Goal: Find specific page/section: Find specific page/section

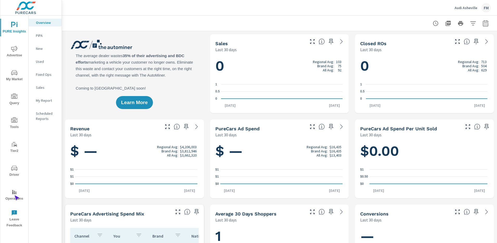
click at [14, 195] on span "Operations" at bounding box center [14, 195] width 25 height 13
